Goal: Navigation & Orientation: Find specific page/section

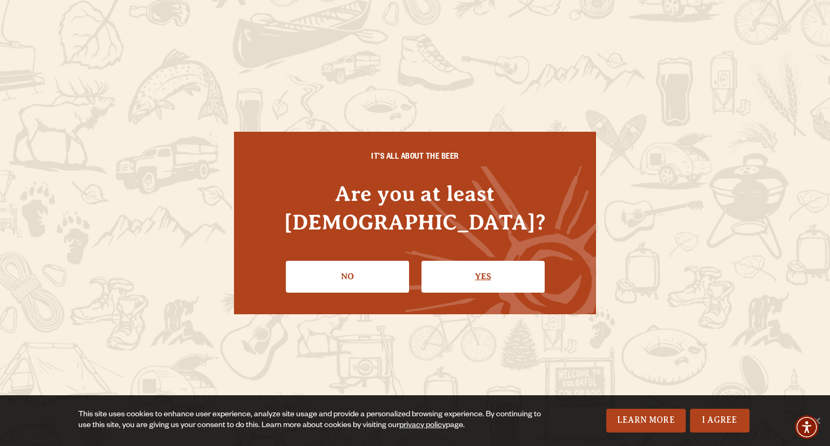
click at [469, 263] on link "Yes" at bounding box center [483, 276] width 123 height 31
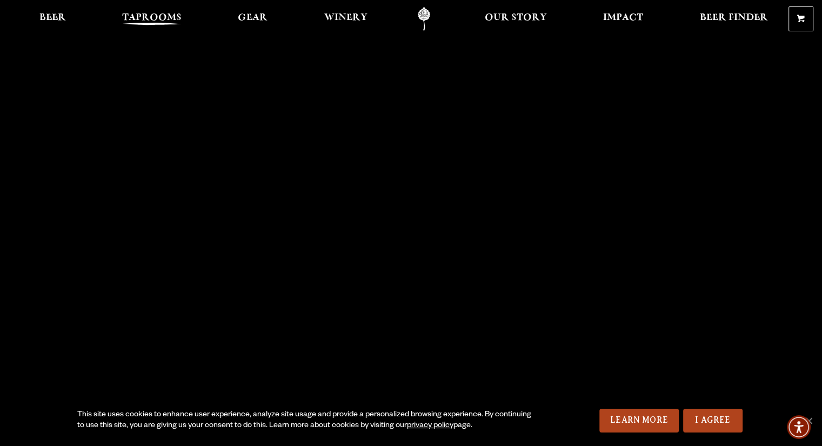
click at [162, 16] on span "Taprooms" at bounding box center [151, 18] width 59 height 9
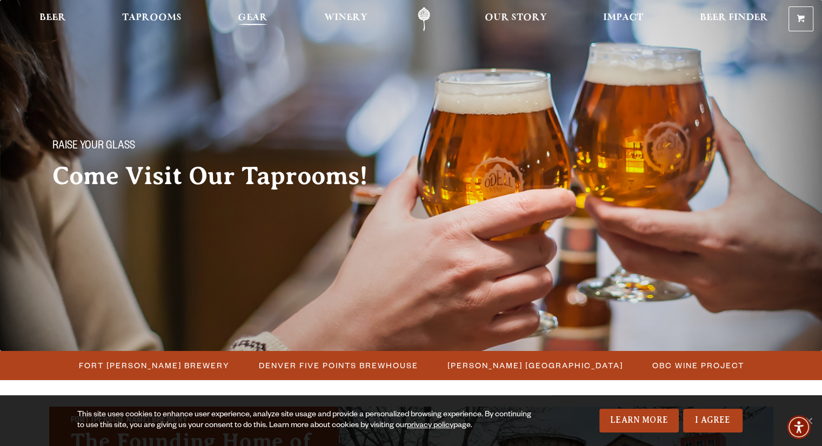
click at [259, 22] on span "Gear" at bounding box center [253, 18] width 30 height 9
